Goal: Transaction & Acquisition: Subscribe to service/newsletter

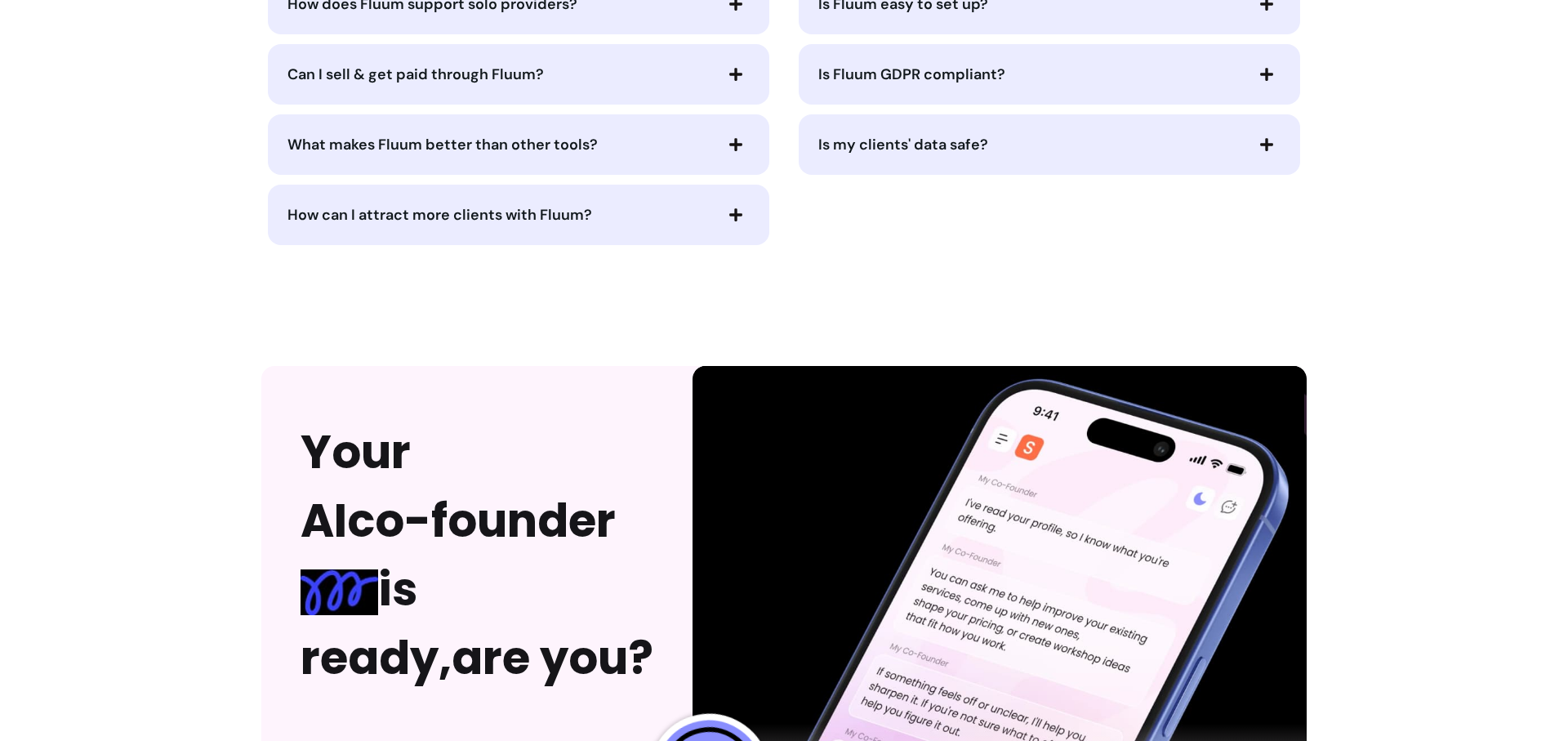
scroll to position [4055, 0]
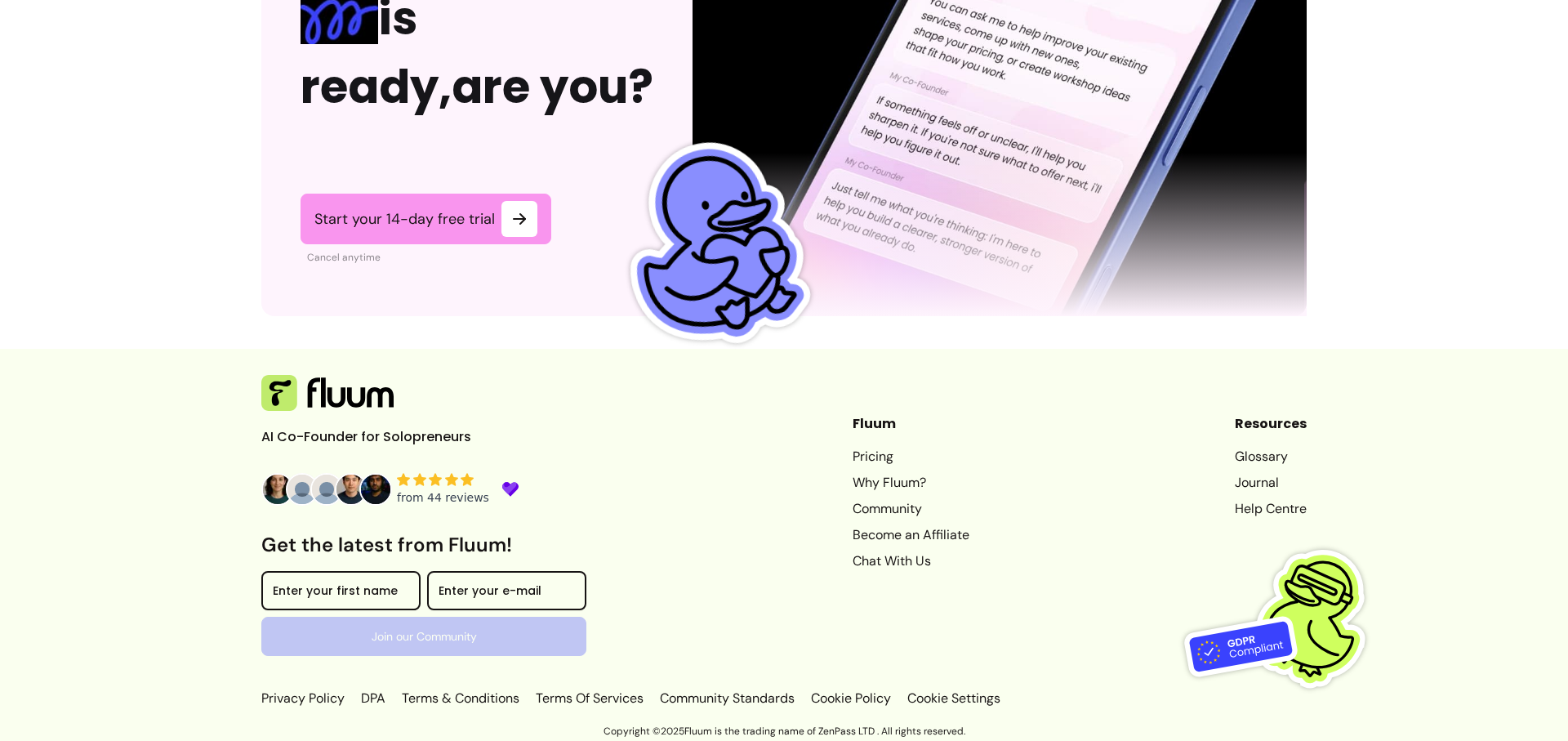
click at [859, 482] on link "Why Fluum?" at bounding box center [911, 483] width 116 height 20
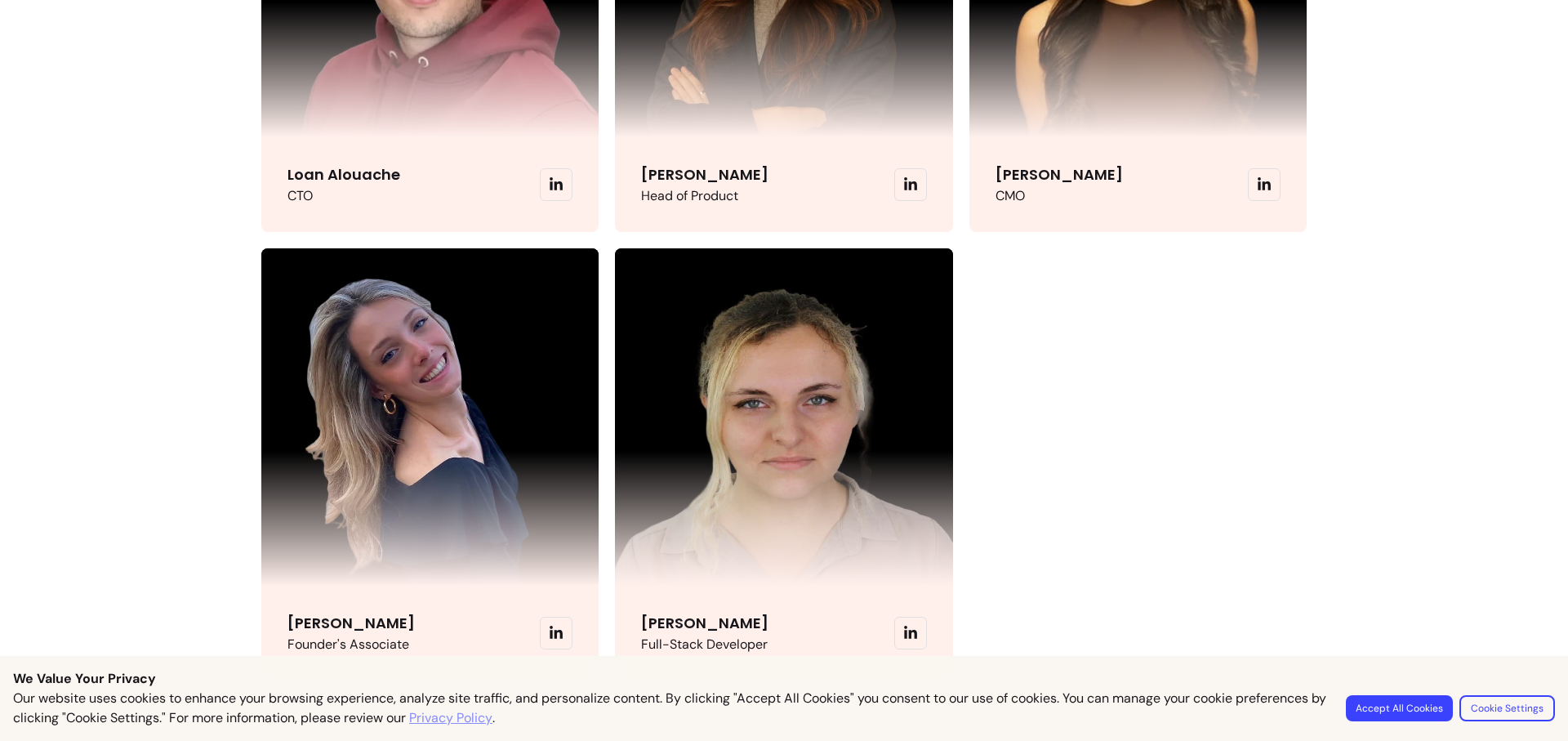
scroll to position [4025, 0]
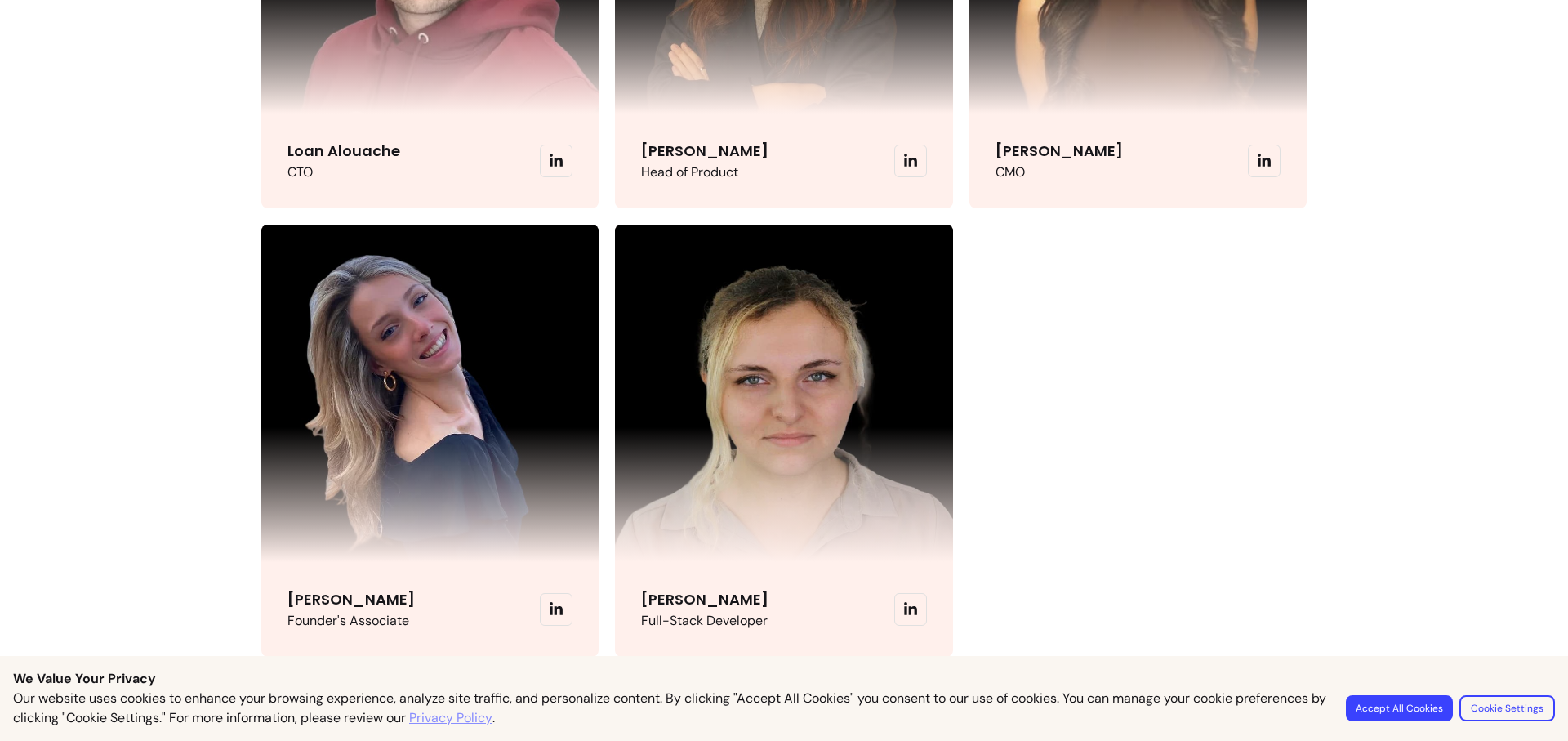
click at [1263, 160] on icon at bounding box center [1264, 160] width 13 height 13
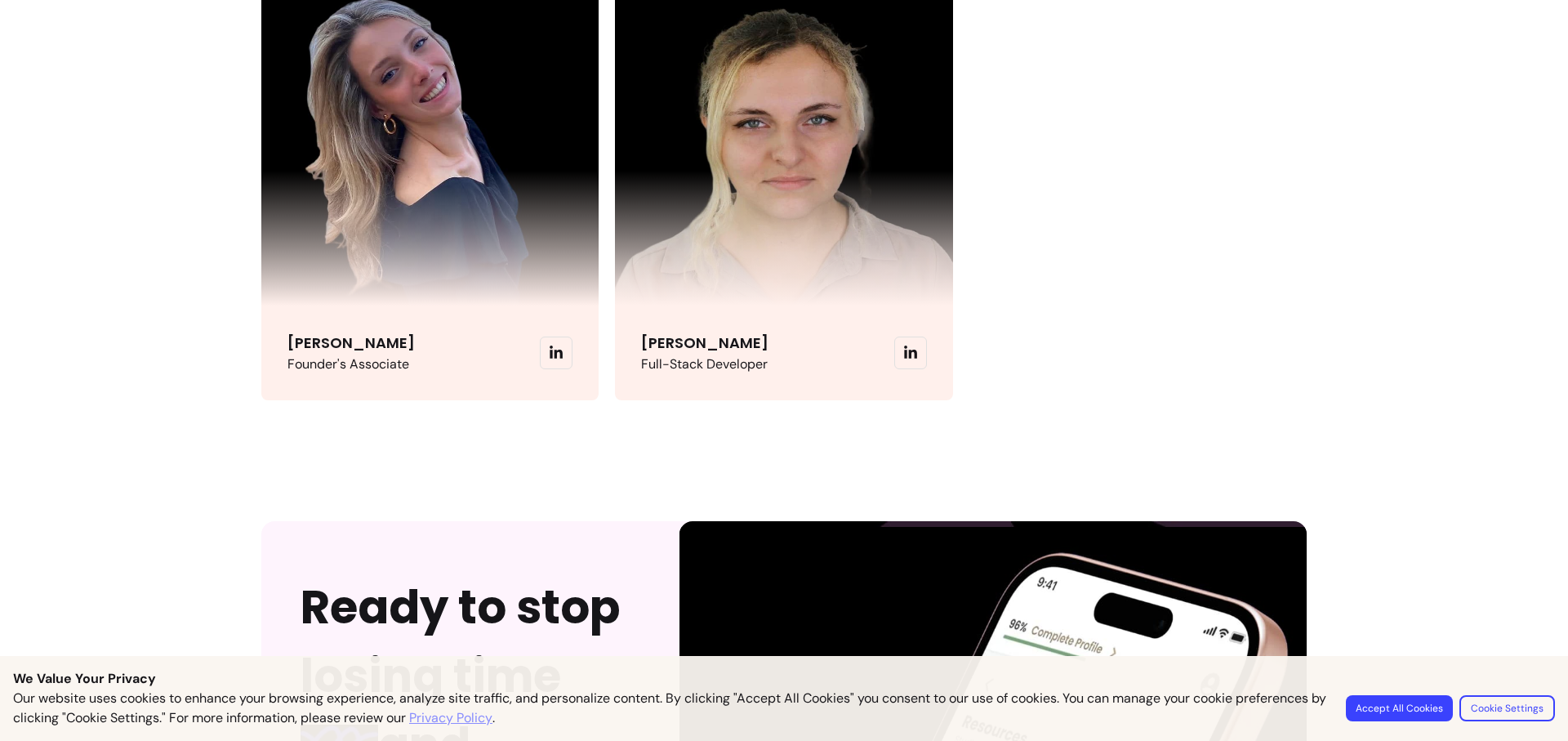
scroll to position [5064, 0]
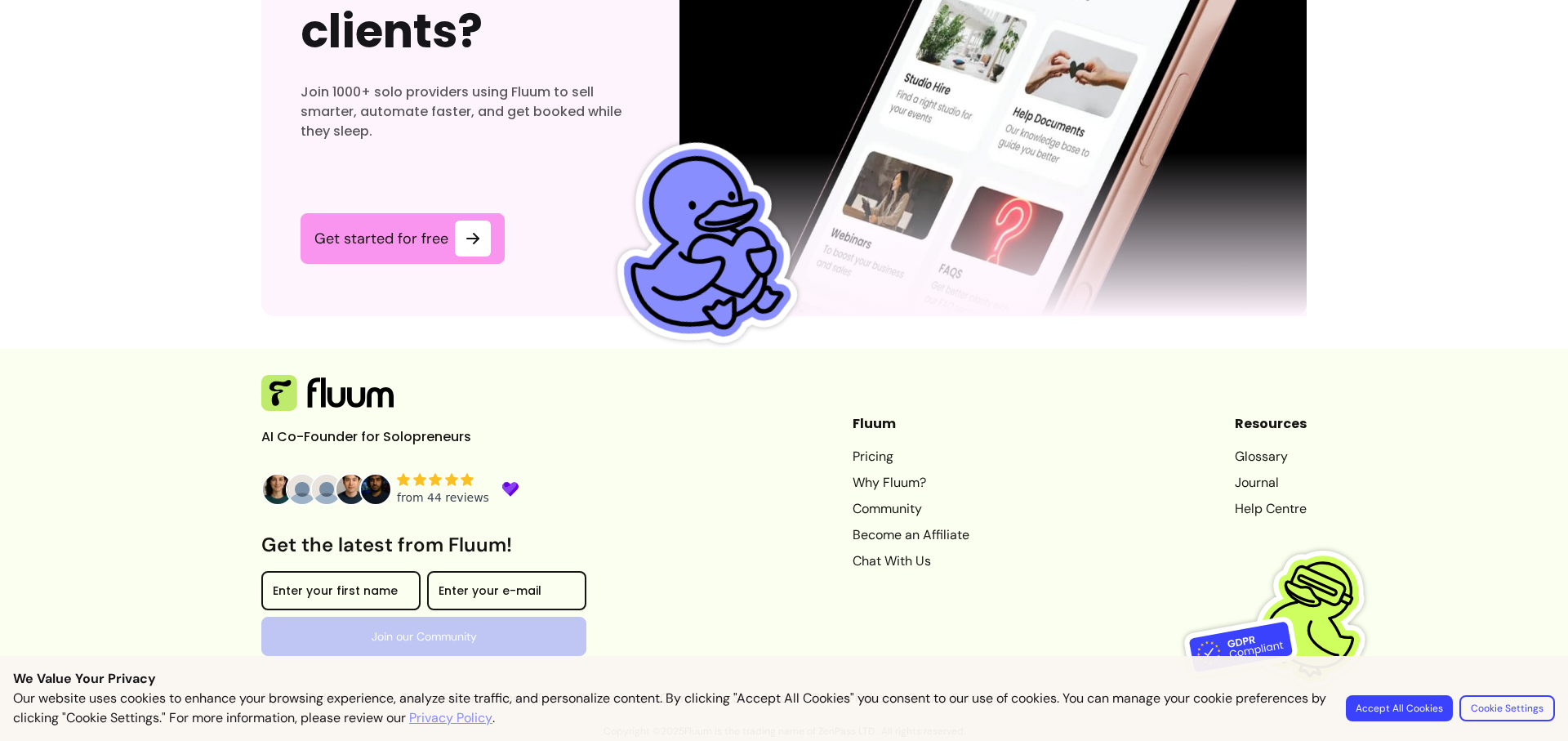
click at [853, 458] on link "Pricing" at bounding box center [911, 457] width 116 height 20
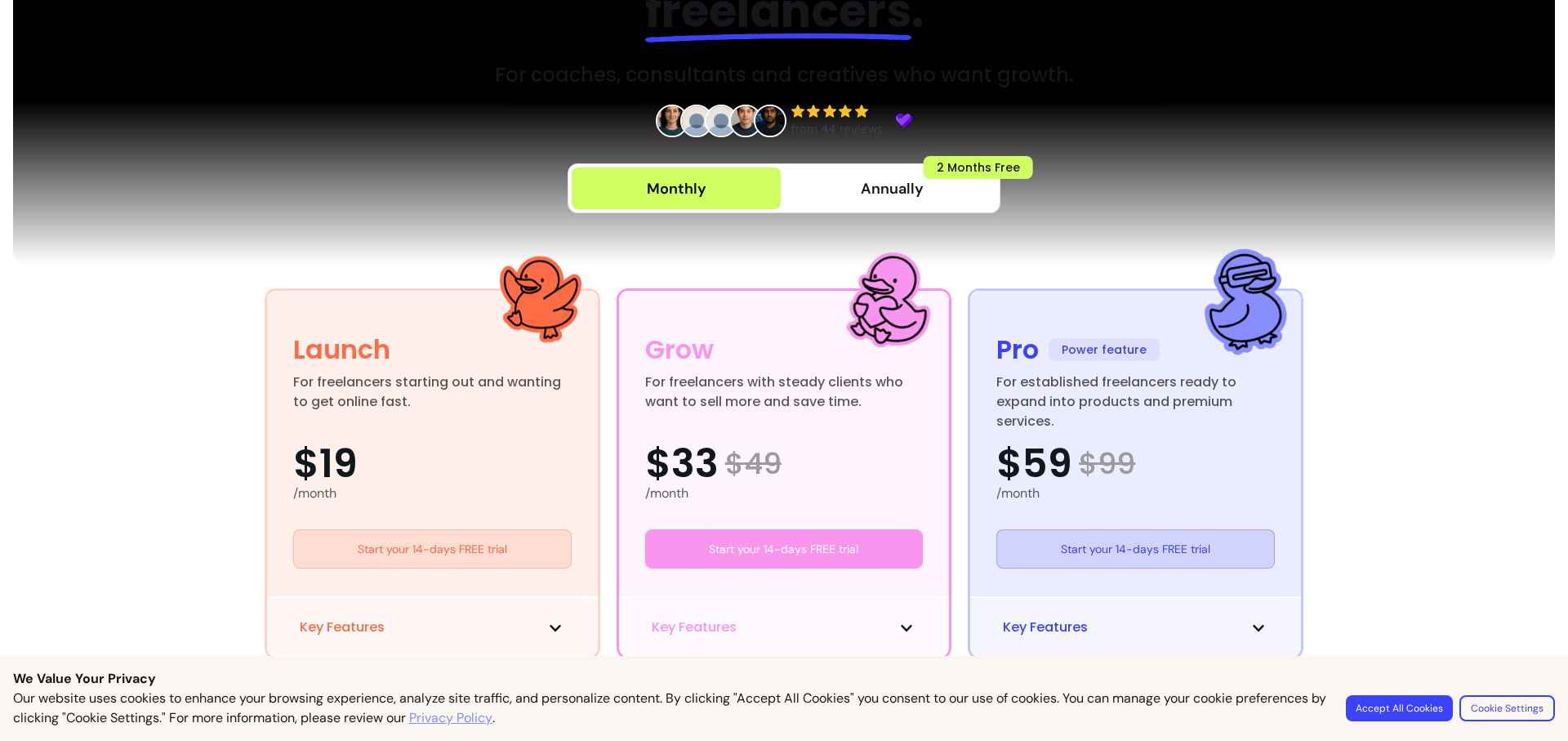
scroll to position [214, 0]
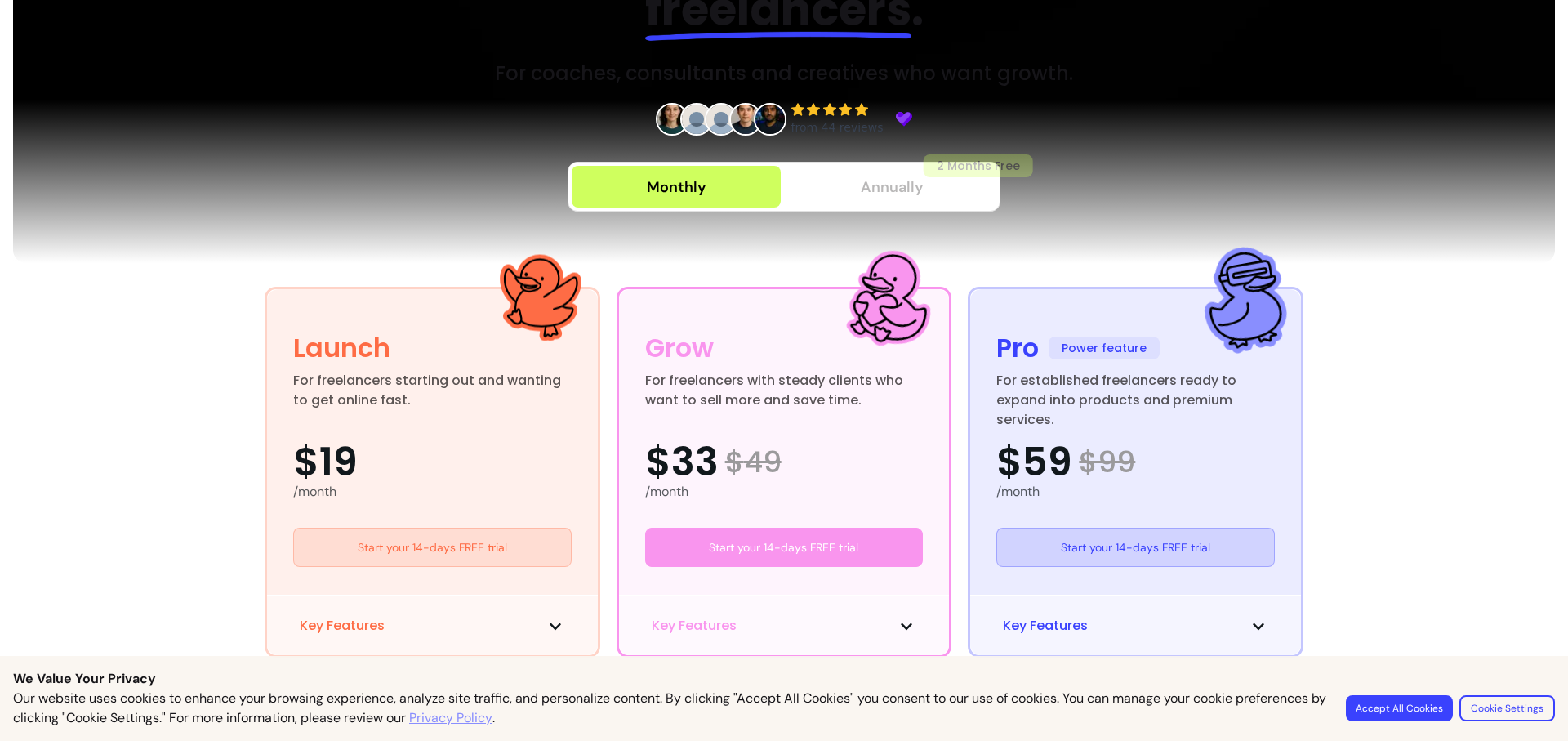
click at [967, 188] on button "Annually 2 Months Free" at bounding box center [892, 187] width 209 height 42
